Goal: Understand process/instructions: Learn how to perform a task or action

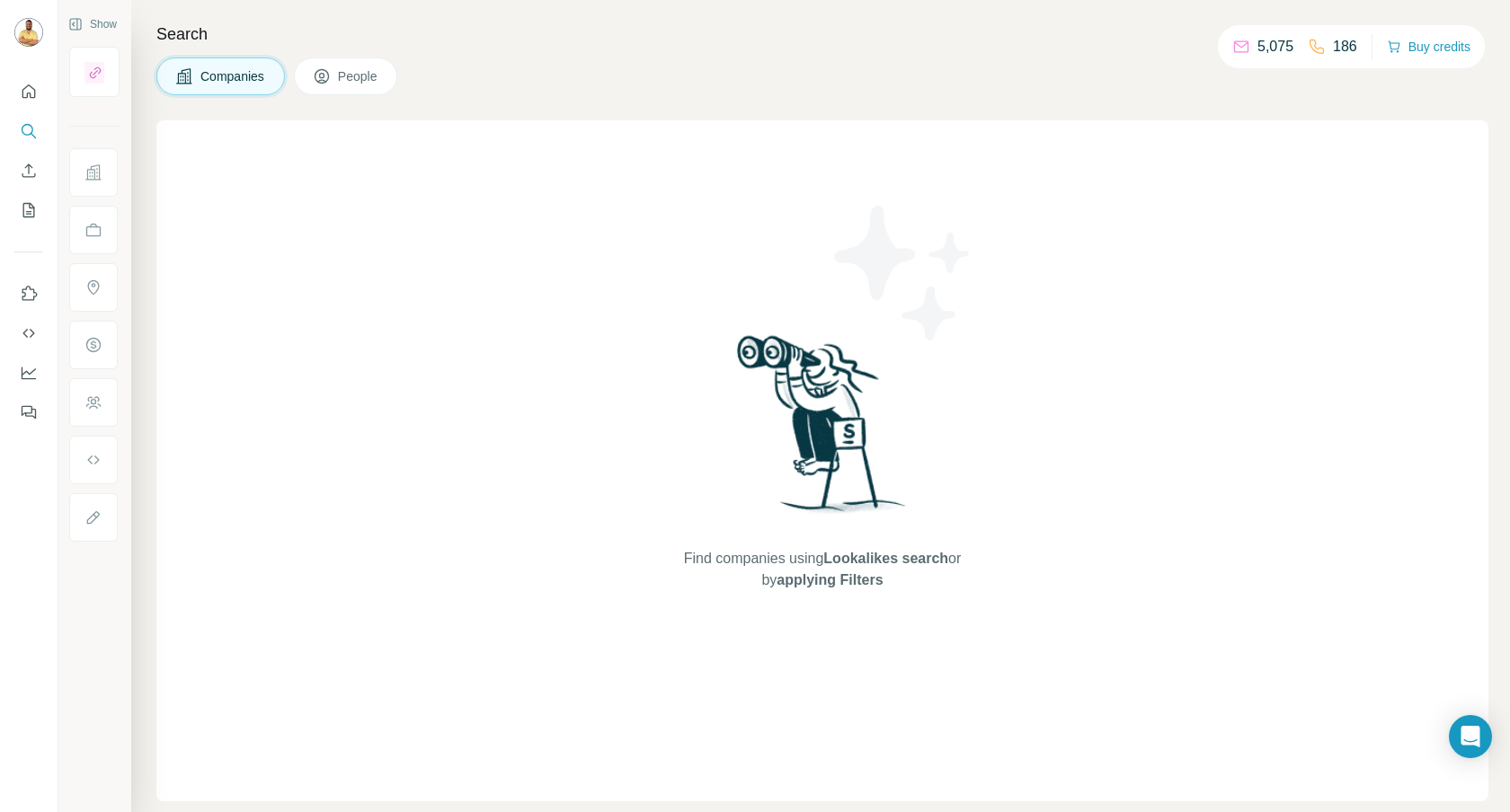
click at [545, 78] on div "Companies People" at bounding box center [822, 76] width 1332 height 38
click at [27, 99] on icon "Quick start" at bounding box center [29, 91] width 18 height 18
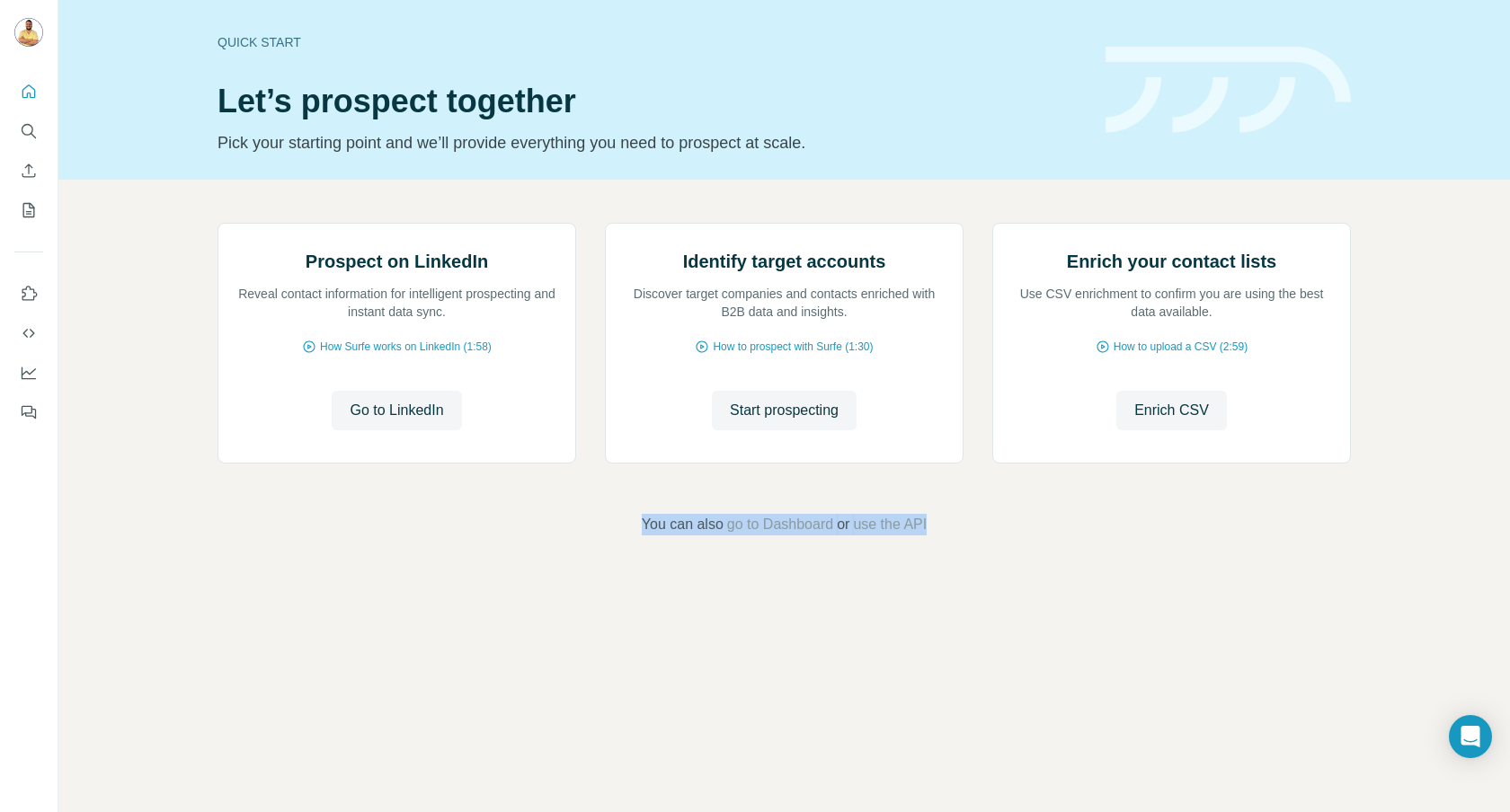
drag, startPoint x: 1045, startPoint y: 727, endPoint x: 497, endPoint y: 688, distance: 549.4
click at [497, 579] on div "Prospect on LinkedIn Reveal contact information for intelligent prospecting and…" at bounding box center [784, 379] width 1452 height 399
